Goal: Check status

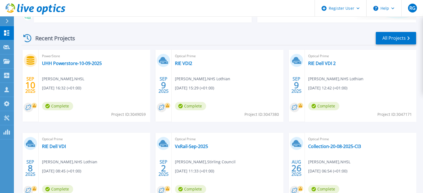
scroll to position [95, 0]
click at [180, 63] on link "RIE VDI2" at bounding box center [183, 63] width 17 height 6
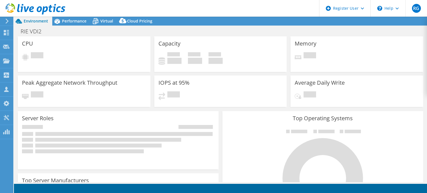
select select "USD"
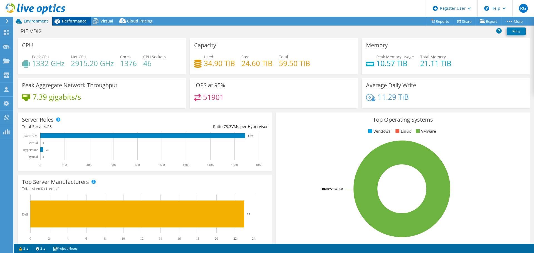
click at [75, 21] on span "Performance" at bounding box center [74, 20] width 24 height 5
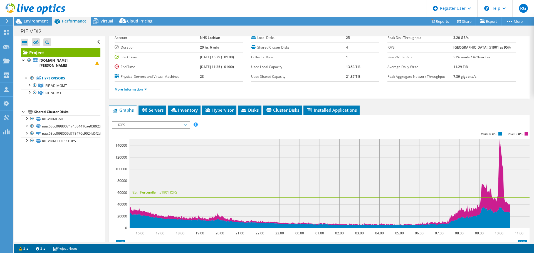
scroll to position [38, 0]
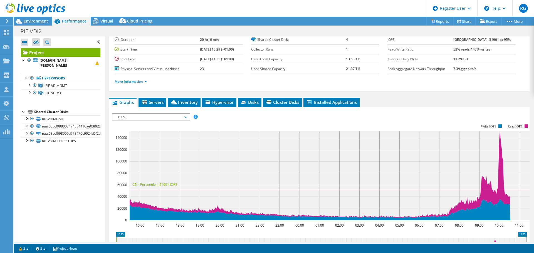
click at [187, 116] on span "IOPS" at bounding box center [150, 117] width 77 height 7
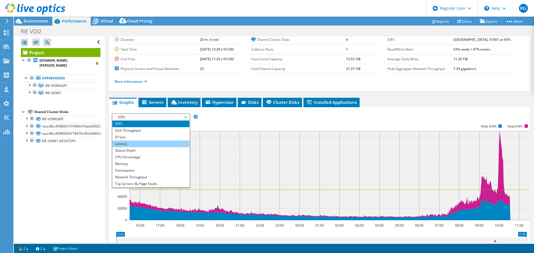
click at [159, 144] on li "Latency" at bounding box center [150, 144] width 77 height 7
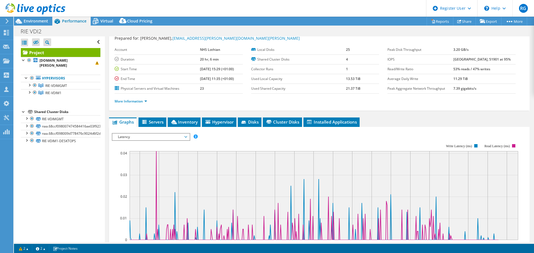
scroll to position [19, 0]
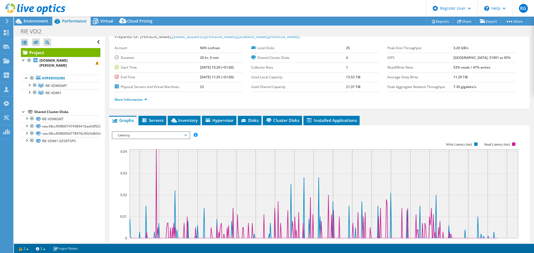
click at [30, 18] on div at bounding box center [32, 9] width 65 height 19
click at [31, 21] on span "Environment" at bounding box center [36, 20] width 24 height 5
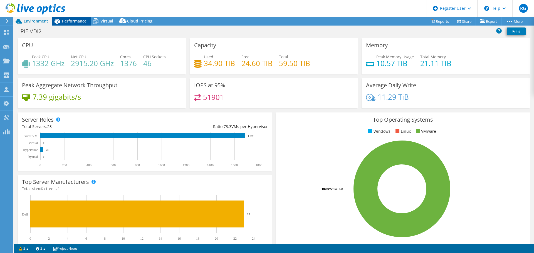
click at [69, 20] on span "Performance" at bounding box center [74, 20] width 24 height 5
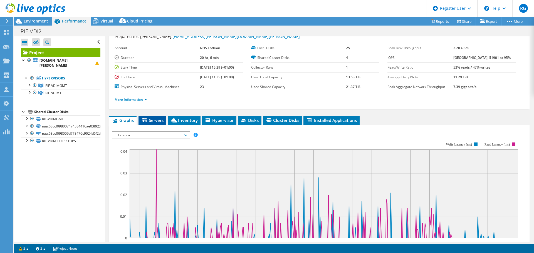
click at [150, 121] on span "Servers" at bounding box center [152, 121] width 22 height 6
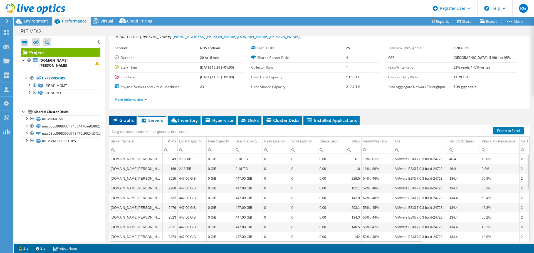
click at [124, 121] on span "Graphs" at bounding box center [123, 121] width 22 height 6
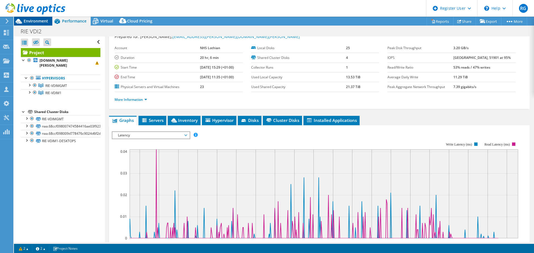
click at [38, 24] on div "Environment" at bounding box center [33, 21] width 38 height 9
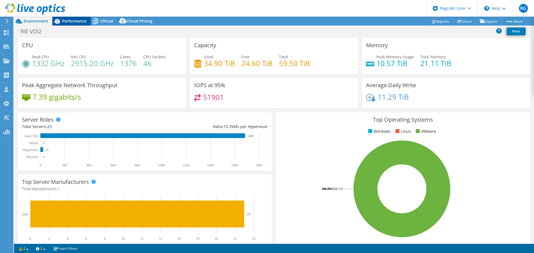
click at [70, 23] on span "Performance" at bounding box center [74, 20] width 24 height 5
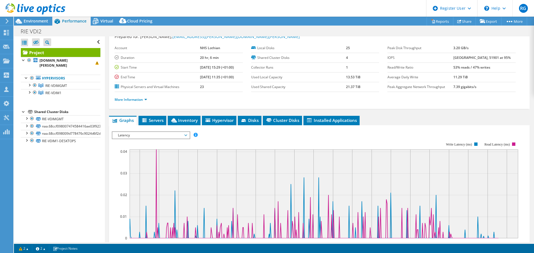
click at [161, 135] on span "Latency" at bounding box center [150, 135] width 71 height 7
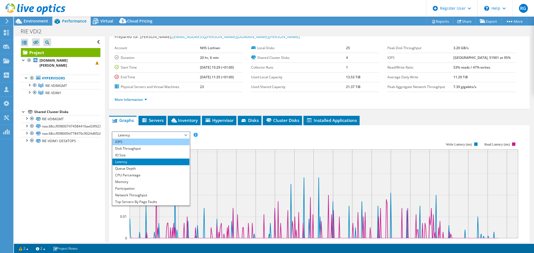
click at [156, 142] on li "IOPS" at bounding box center [150, 142] width 77 height 7
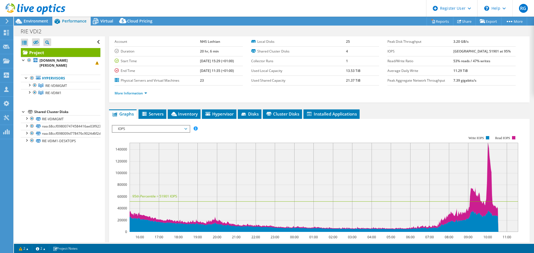
scroll to position [27, 0]
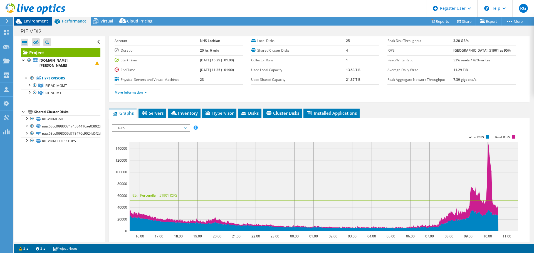
click at [39, 19] on span "Environment" at bounding box center [36, 20] width 24 height 5
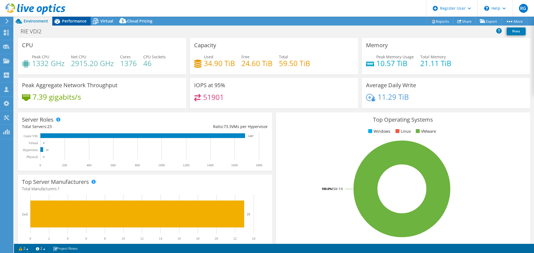
click at [75, 23] on span "Performance" at bounding box center [74, 20] width 24 height 5
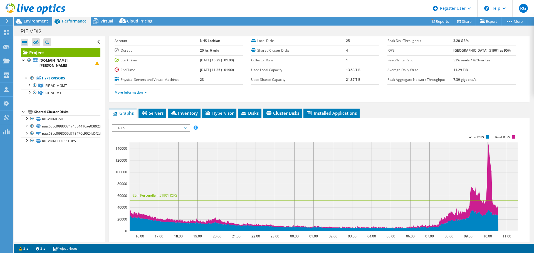
click at [161, 125] on span "IOPS" at bounding box center [150, 128] width 71 height 7
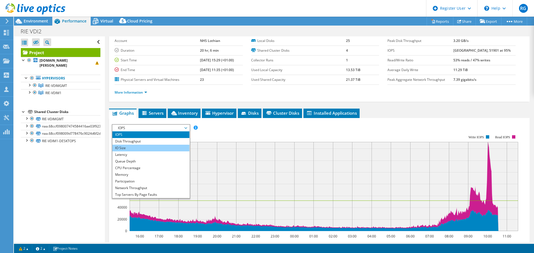
click at [146, 148] on li "IO Size" at bounding box center [150, 148] width 77 height 7
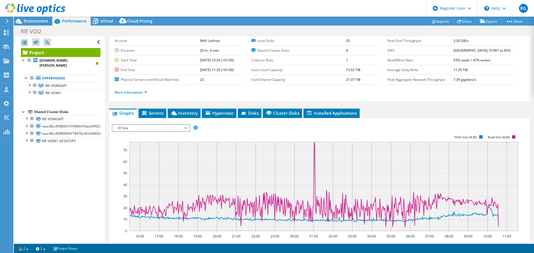
click at [168, 128] on span "IO Size" at bounding box center [150, 128] width 71 height 7
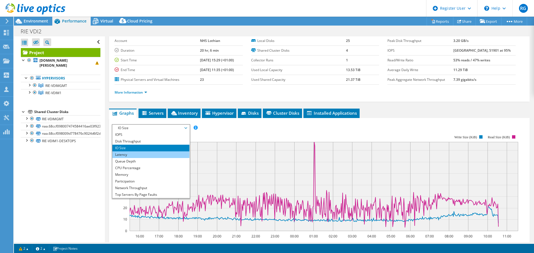
click at [142, 154] on li "Latency" at bounding box center [150, 155] width 77 height 7
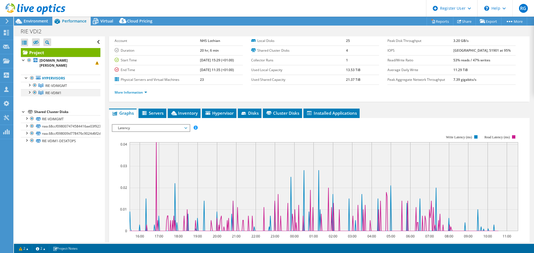
click at [36, 92] on div at bounding box center [35, 92] width 6 height 7
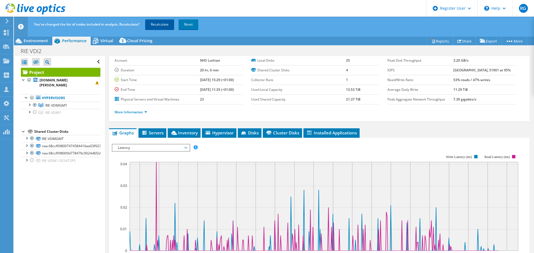
click at [161, 25] on link "Recalculate" at bounding box center [159, 24] width 29 height 10
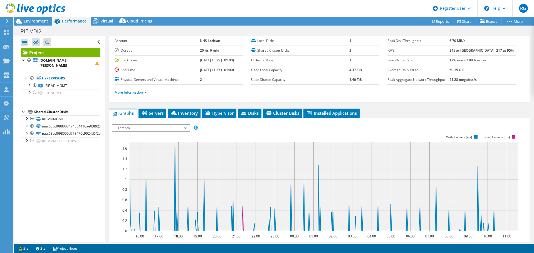
scroll to position [0, 0]
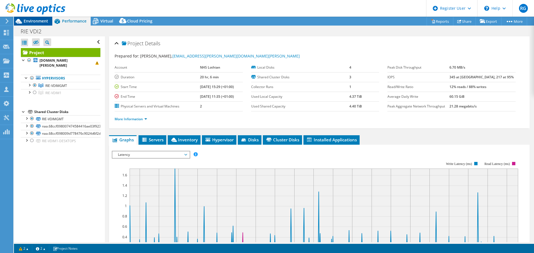
click at [36, 23] on span "Environment" at bounding box center [36, 20] width 24 height 5
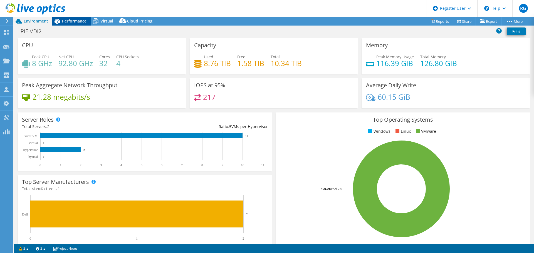
click at [75, 18] on span "Performance" at bounding box center [74, 20] width 24 height 5
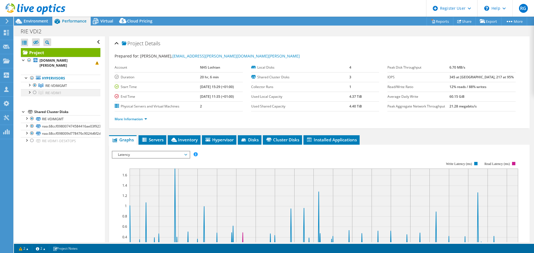
click at [34, 92] on div at bounding box center [35, 92] width 6 height 7
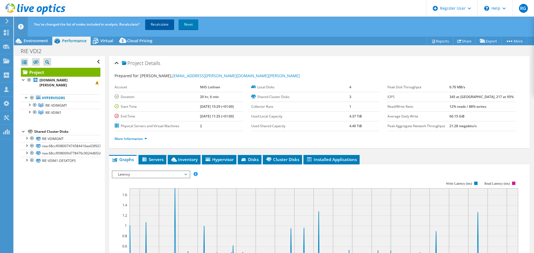
click at [158, 28] on link "Recalculate" at bounding box center [159, 24] width 29 height 10
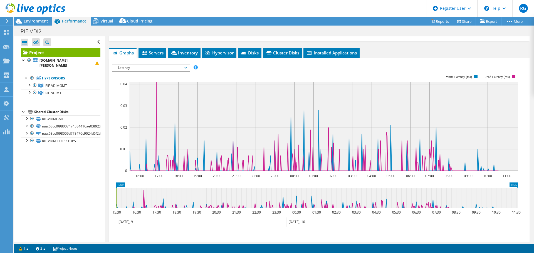
scroll to position [79, 0]
